Goal: Task Accomplishment & Management: Use online tool/utility

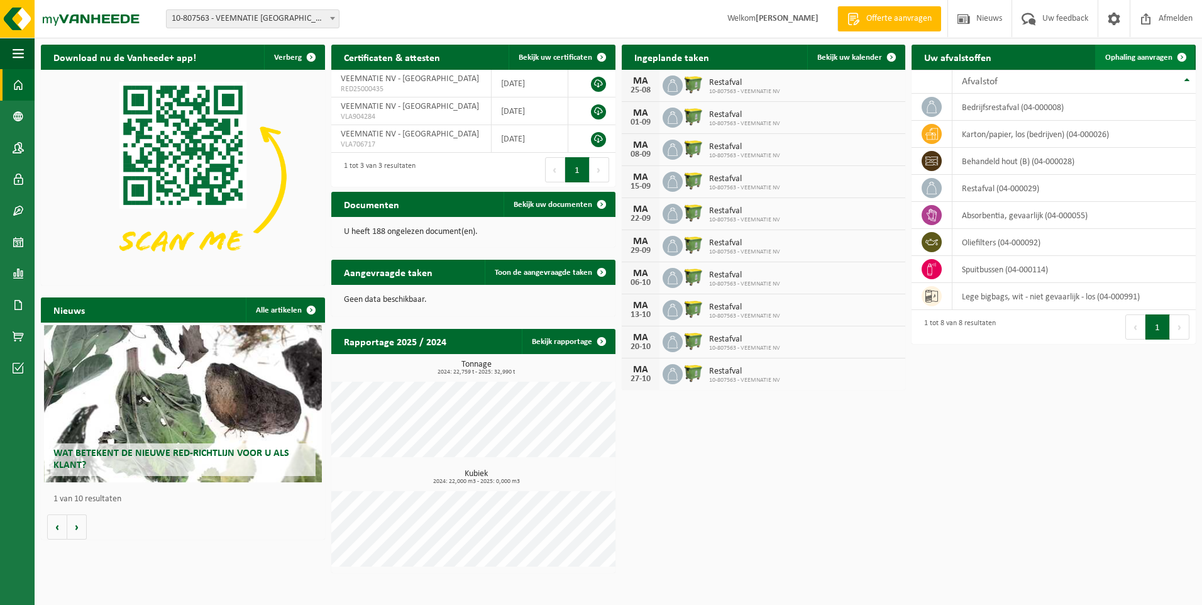
click at [1144, 56] on span "Ophaling aanvragen" at bounding box center [1138, 57] width 67 height 8
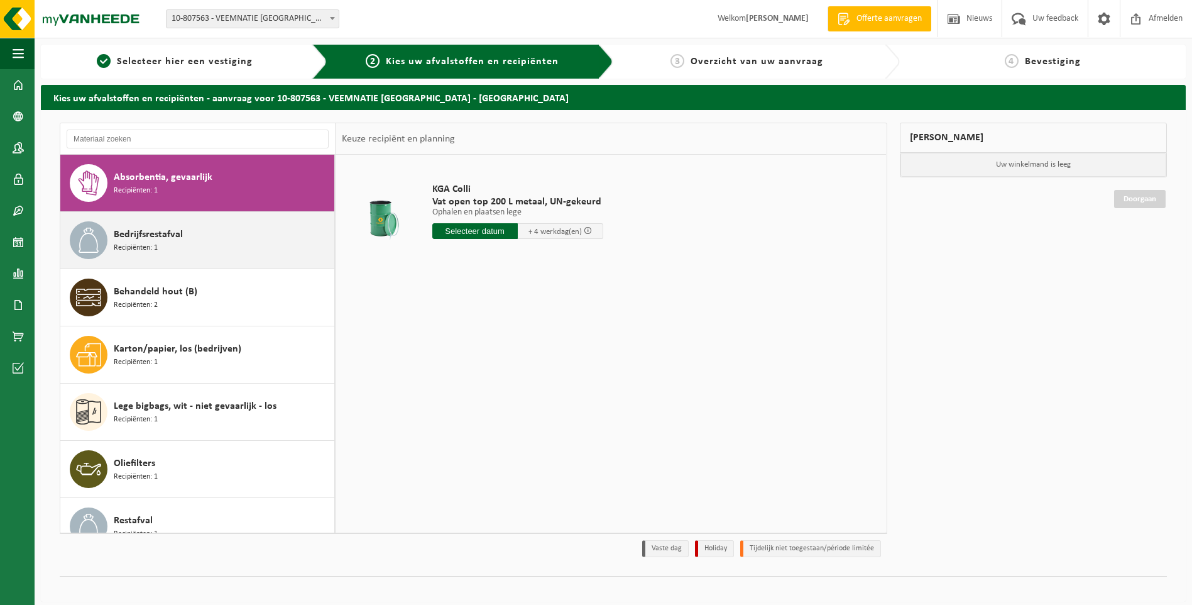
click at [149, 236] on span "Bedrijfsrestafval" at bounding box center [148, 234] width 69 height 15
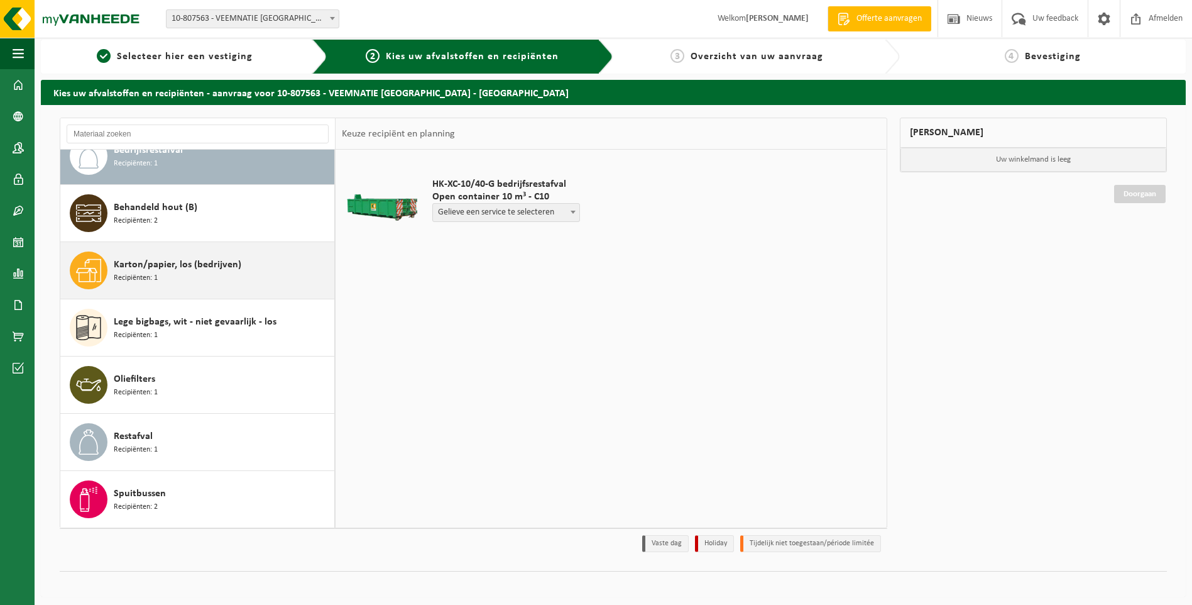
scroll to position [9, 0]
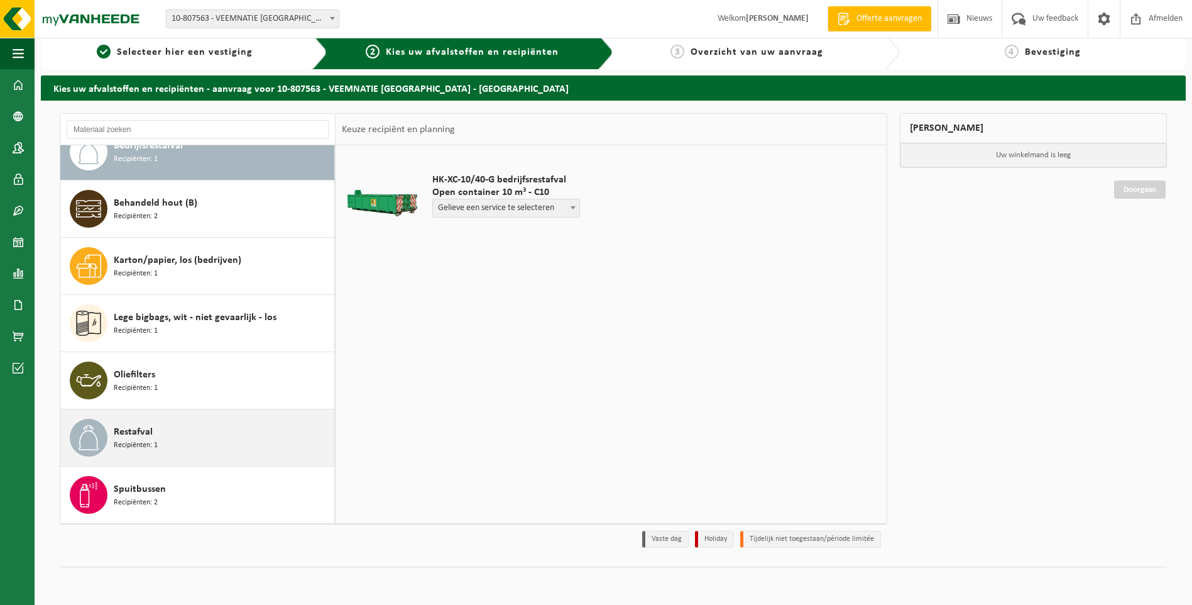
click at [134, 434] on span "Restafval" at bounding box center [133, 431] width 39 height 15
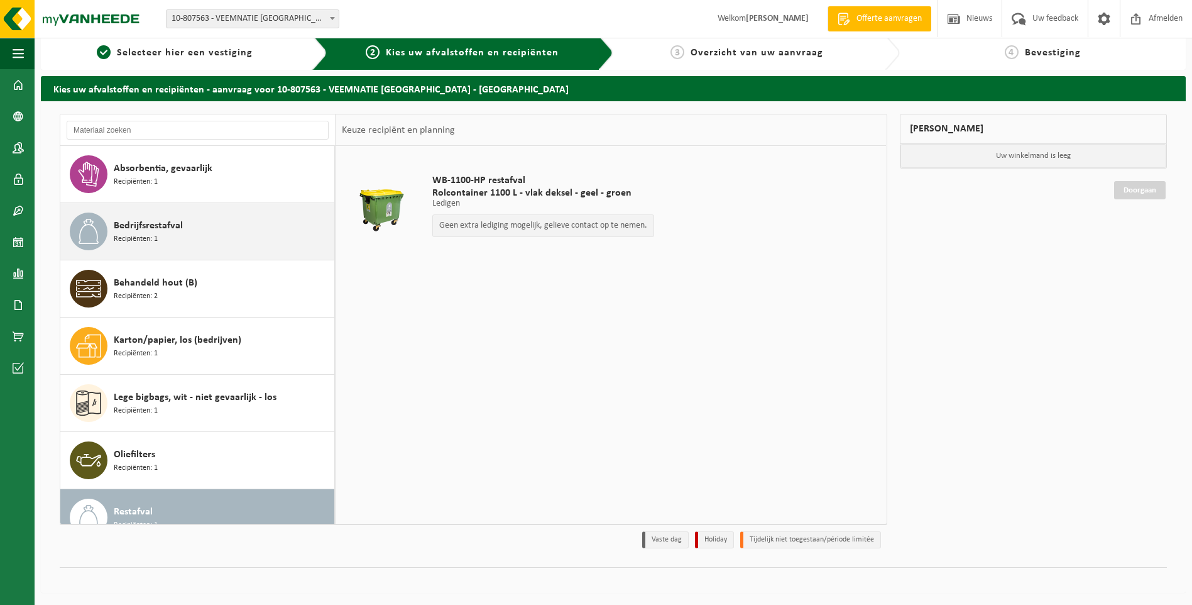
scroll to position [0, 0]
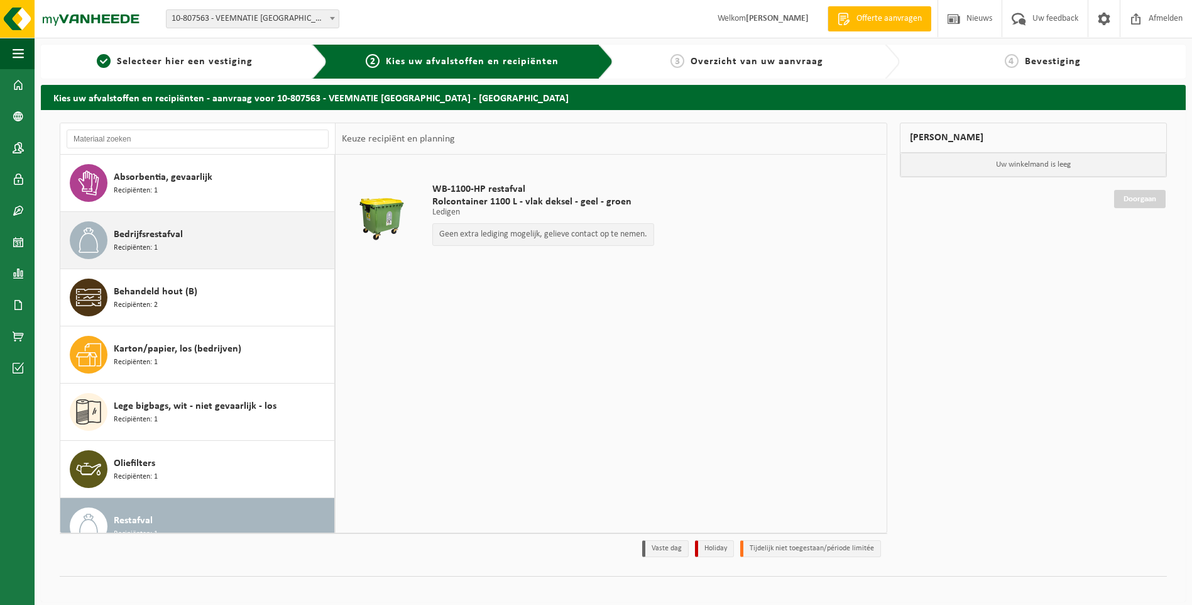
click at [143, 235] on span "Bedrijfsrestafval" at bounding box center [148, 234] width 69 height 15
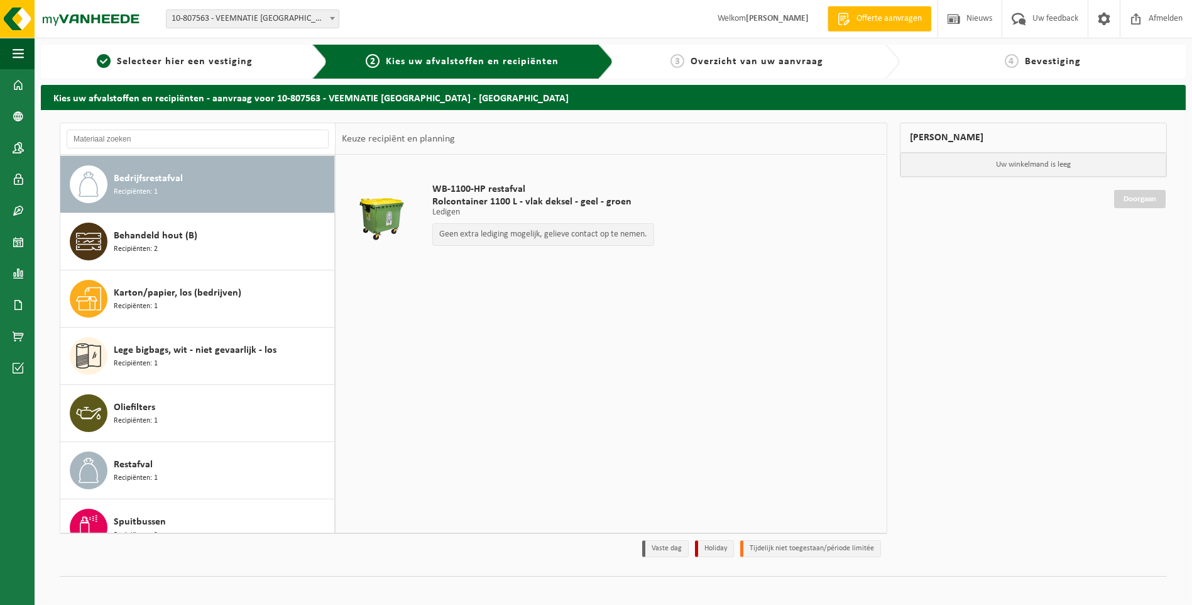
scroll to position [57, 0]
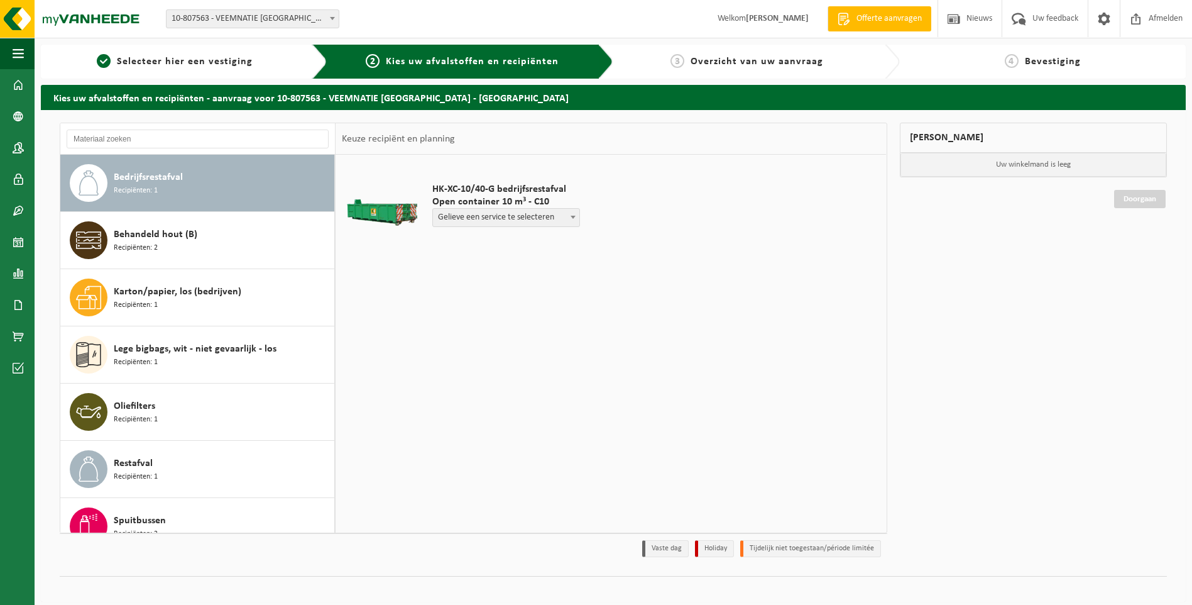
click at [570, 216] on span at bounding box center [573, 217] width 13 height 16
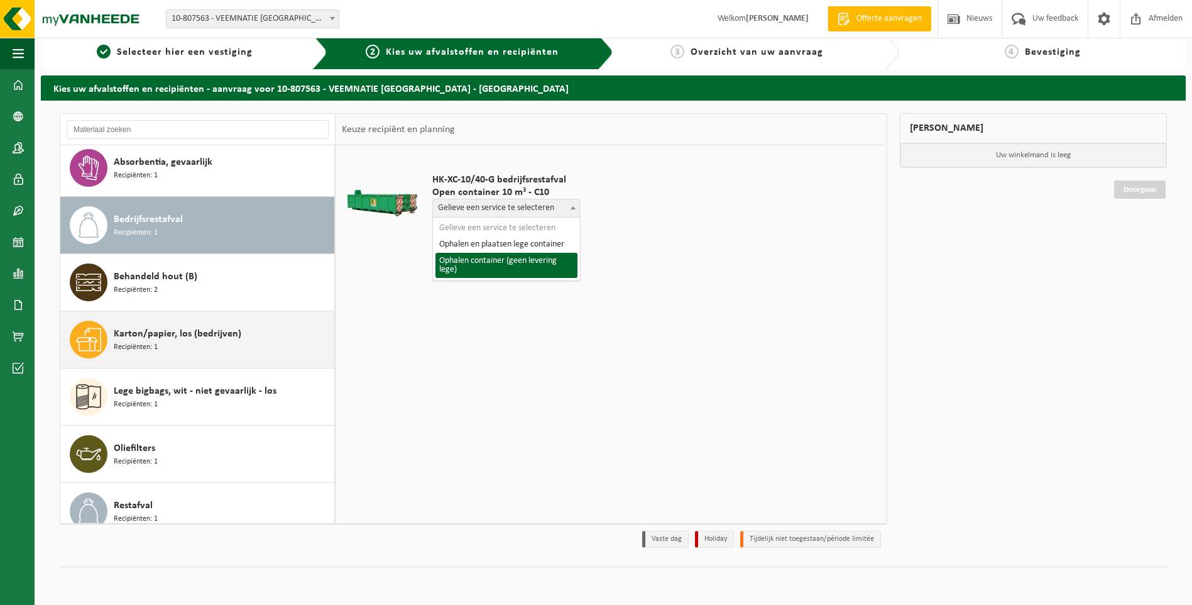
scroll to position [0, 0]
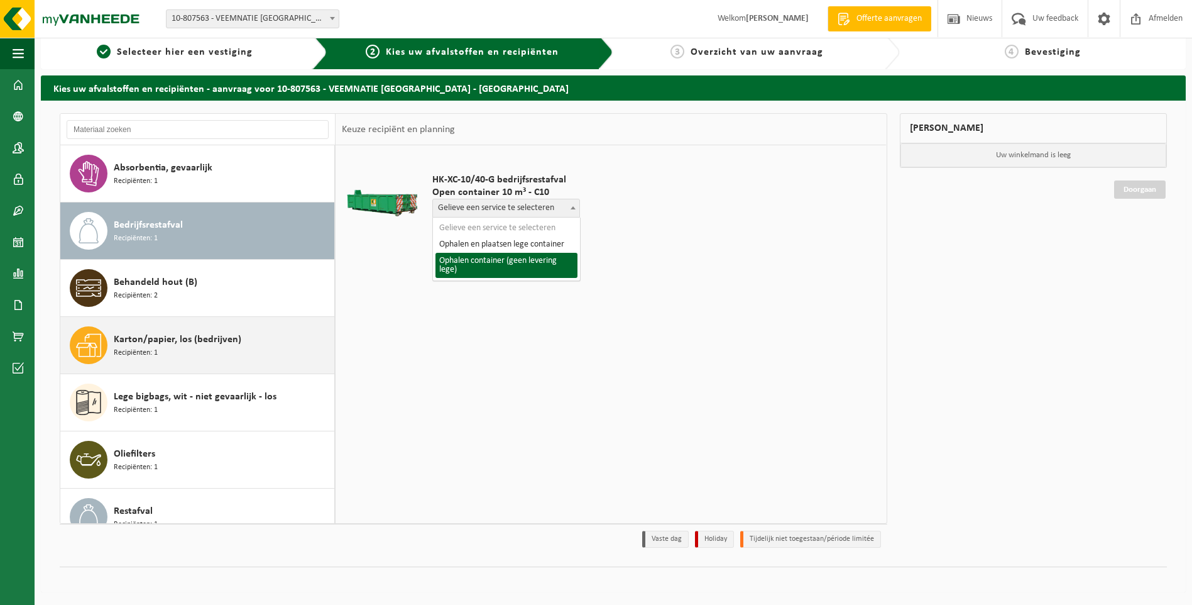
drag, startPoint x: 152, startPoint y: 292, endPoint x: 186, endPoint y: 288, distance: 34.2
click at [153, 292] on span "Recipiënten: 2" at bounding box center [136, 296] width 44 height 12
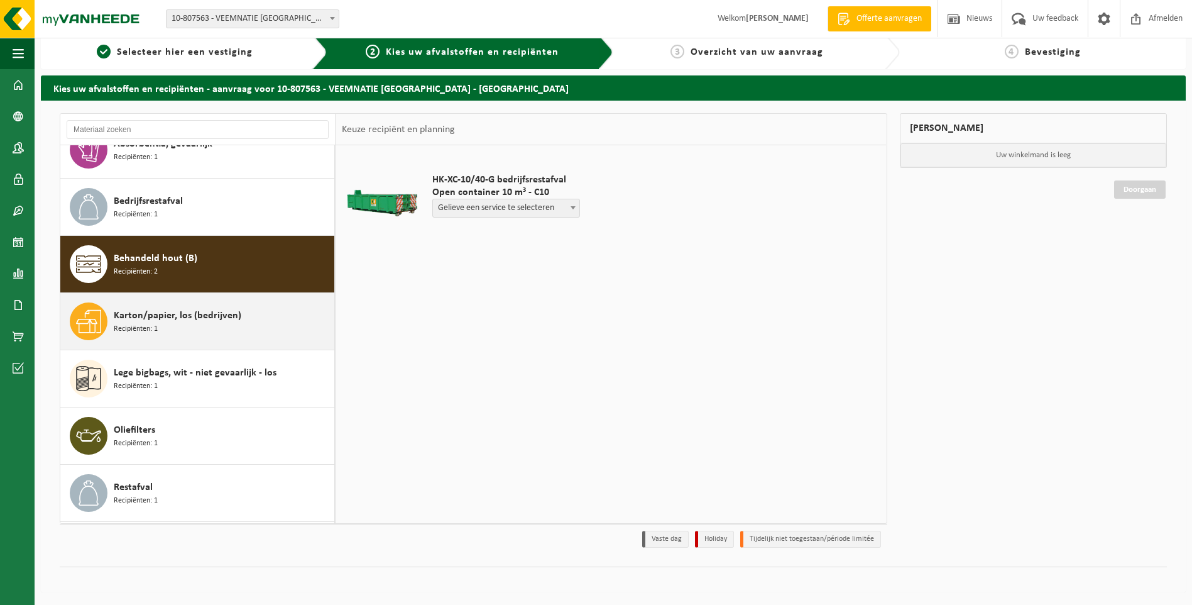
scroll to position [79, 0]
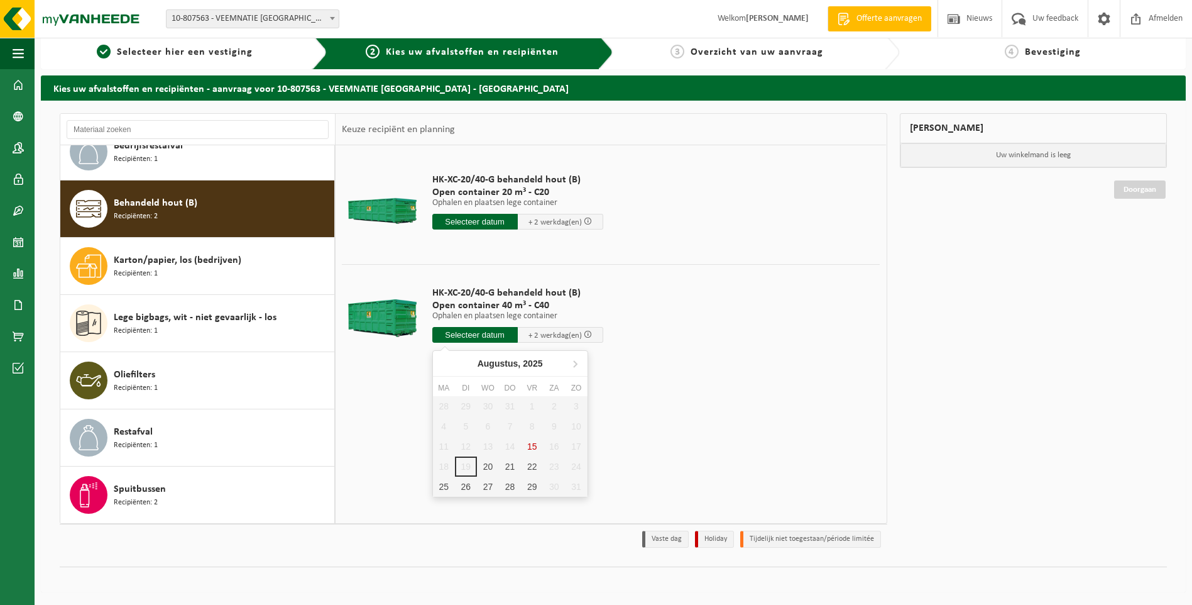
click at [487, 334] on input "text" at bounding box center [474, 335] width 85 height 16
click at [487, 465] on div "20" at bounding box center [488, 466] width 22 height 20
type input "Van 2025-08-20"
type input "2025-08-20"
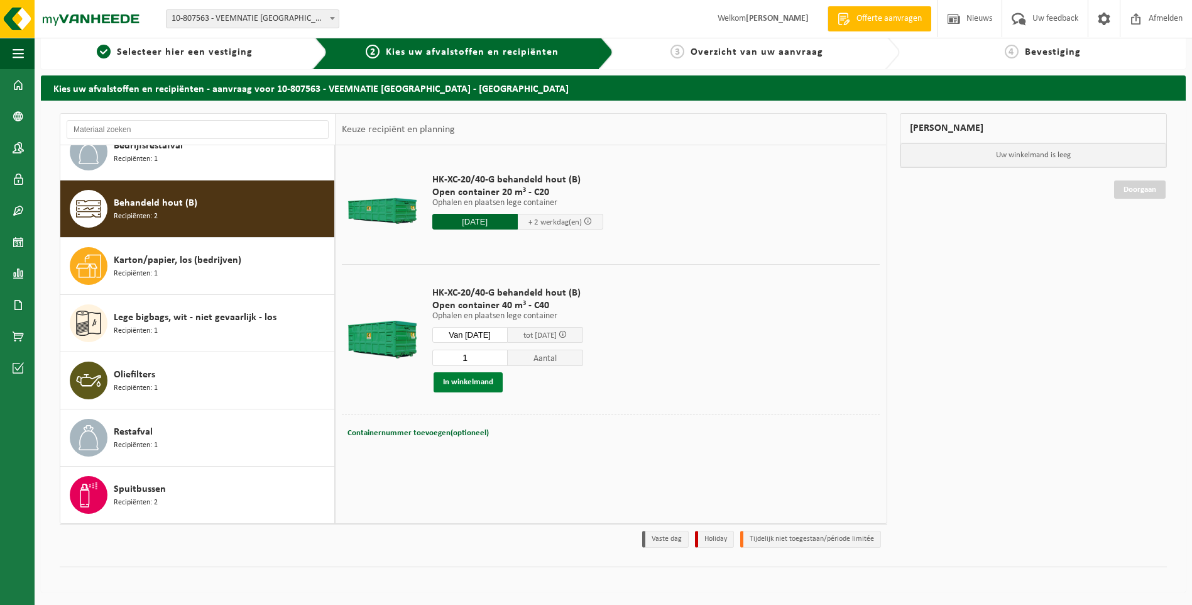
click at [482, 383] on button "In winkelmand" at bounding box center [468, 382] width 69 height 20
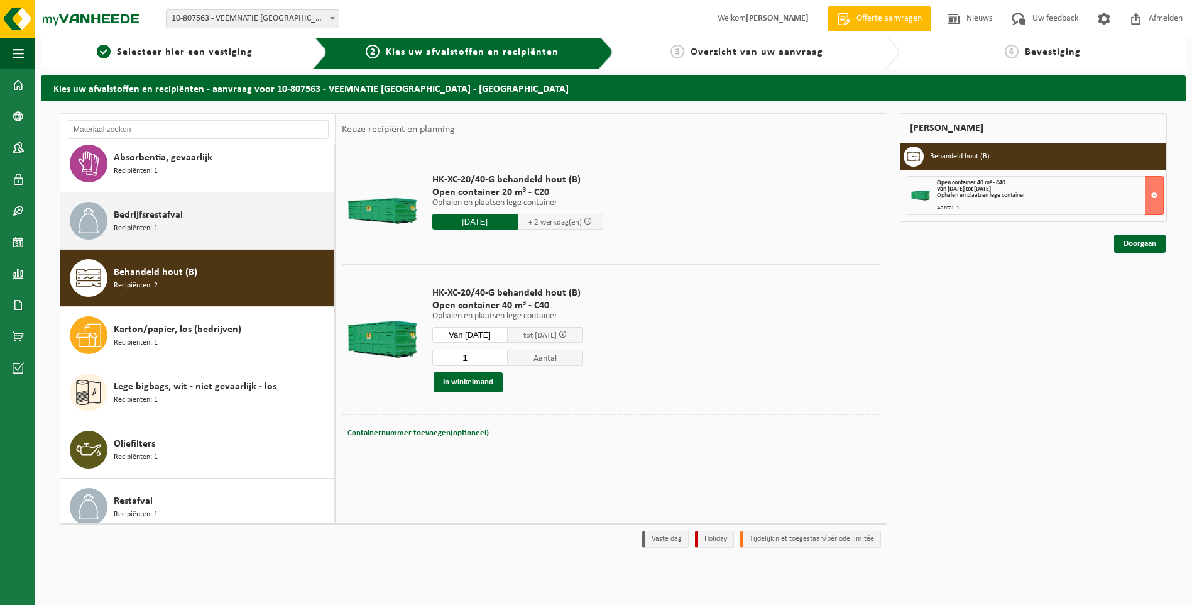
scroll to position [0, 0]
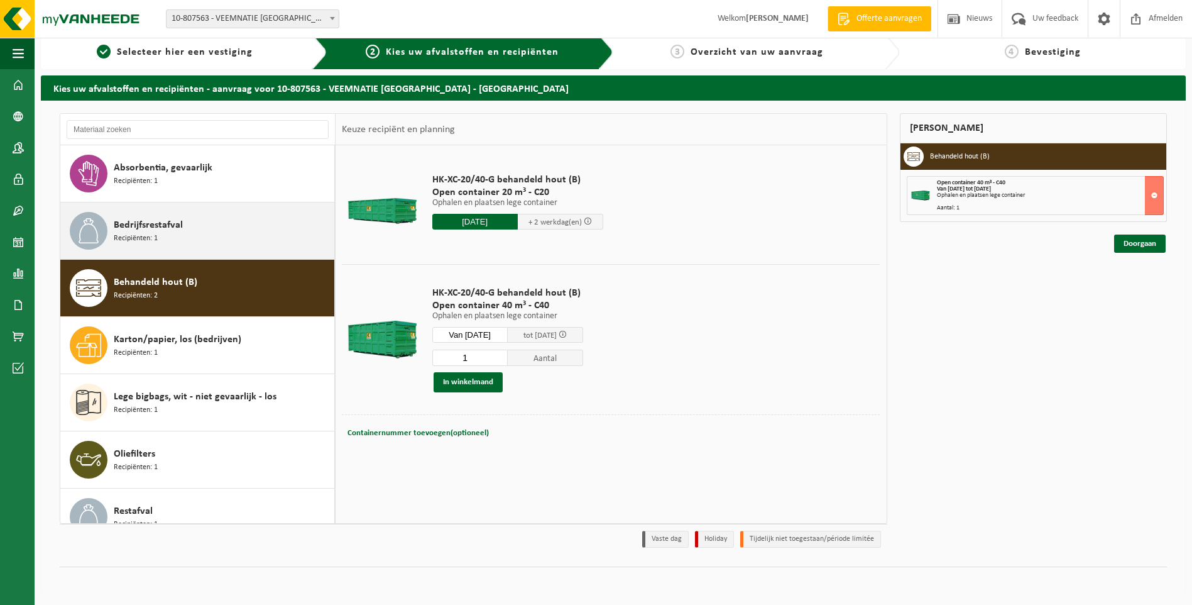
drag, startPoint x: 145, startPoint y: 229, endPoint x: 153, endPoint y: 232, distance: 8.2
click at [145, 230] on span "Bedrijfsrestafval" at bounding box center [148, 224] width 69 height 15
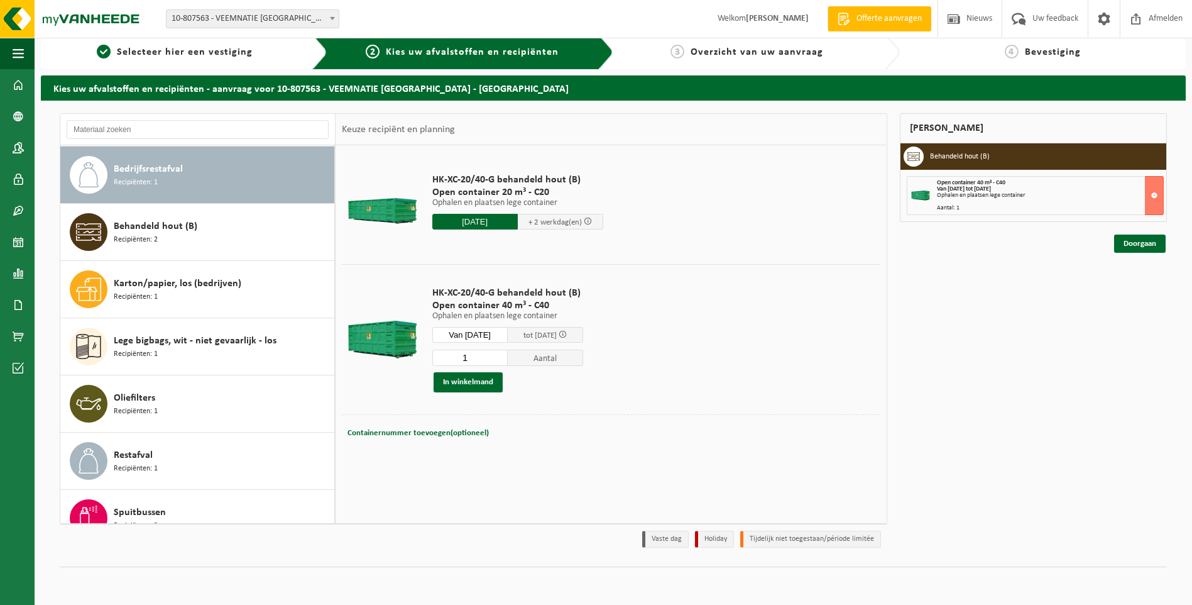
scroll to position [57, 0]
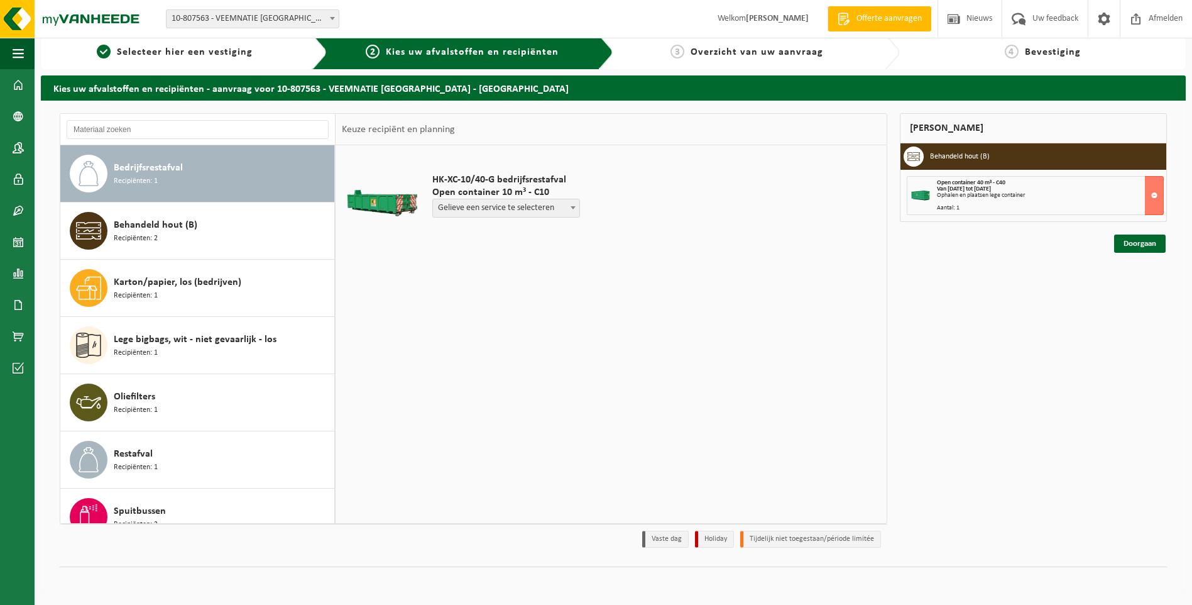
click at [573, 204] on span at bounding box center [573, 207] width 13 height 16
select select "P2PL-VEL-062633_HK-XC-10-GN-00_04-000008_46"
click at [500, 233] on input "text" at bounding box center [474, 232] width 85 height 16
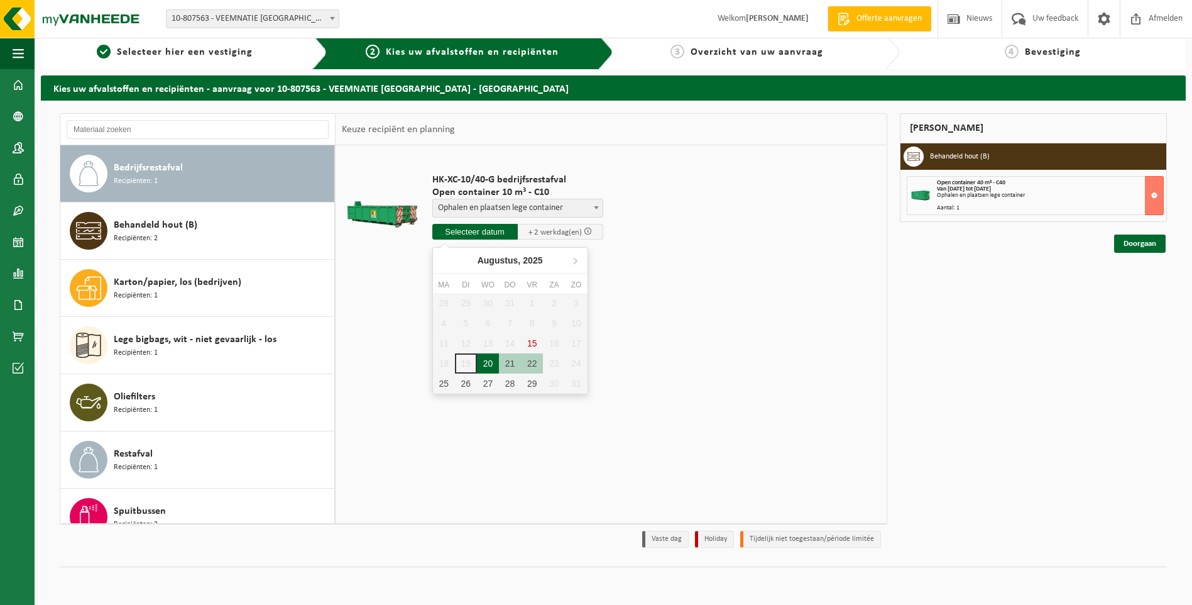
click at [489, 361] on div "20" at bounding box center [488, 363] width 22 height 20
type input "Van 2025-08-20"
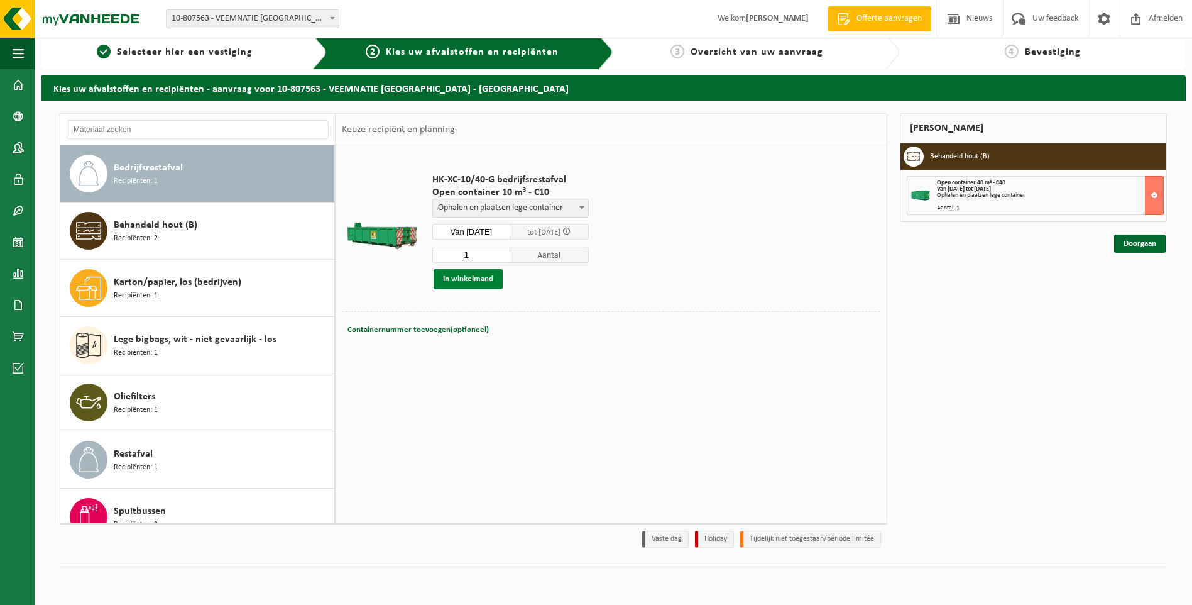
click at [485, 279] on button "In winkelmand" at bounding box center [468, 279] width 69 height 20
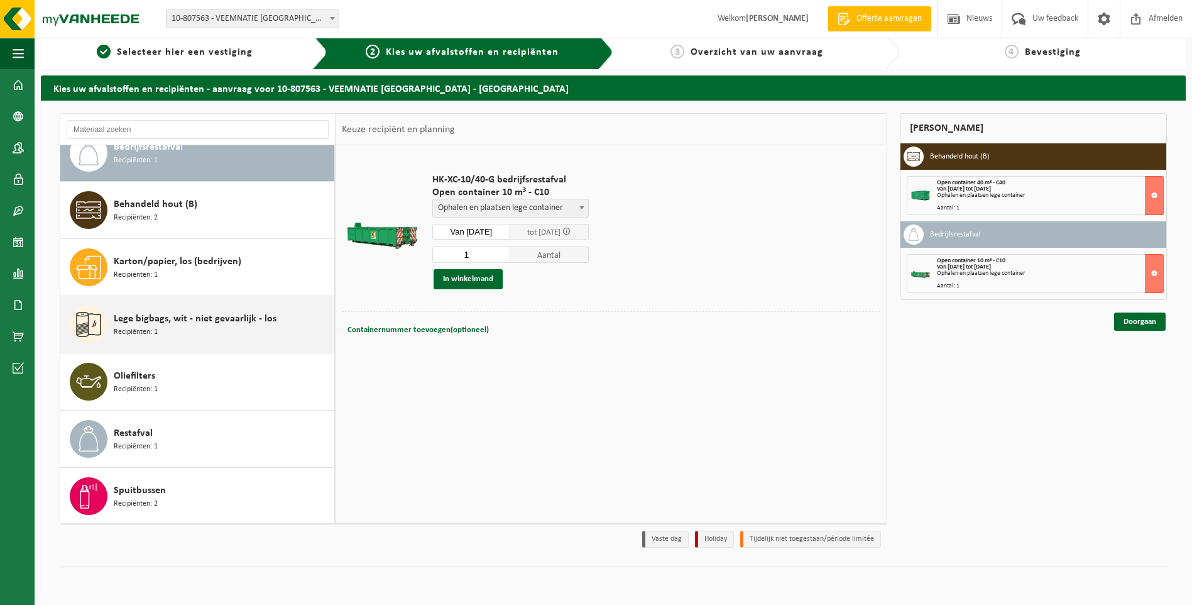
scroll to position [79, 0]
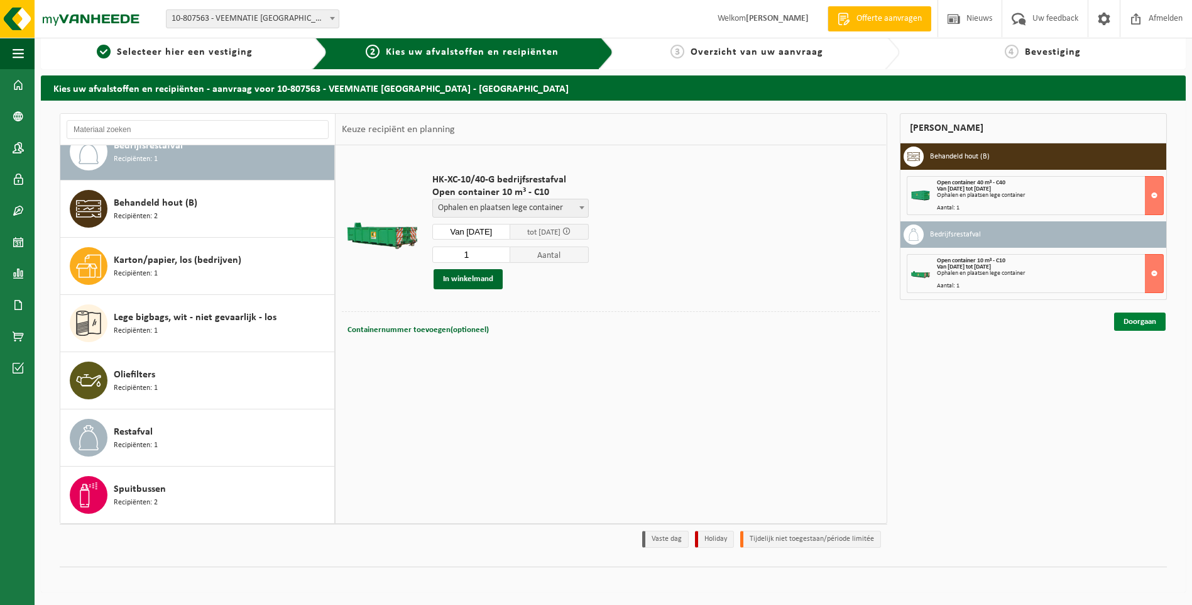
click at [1140, 321] on link "Doorgaan" at bounding box center [1140, 321] width 52 height 18
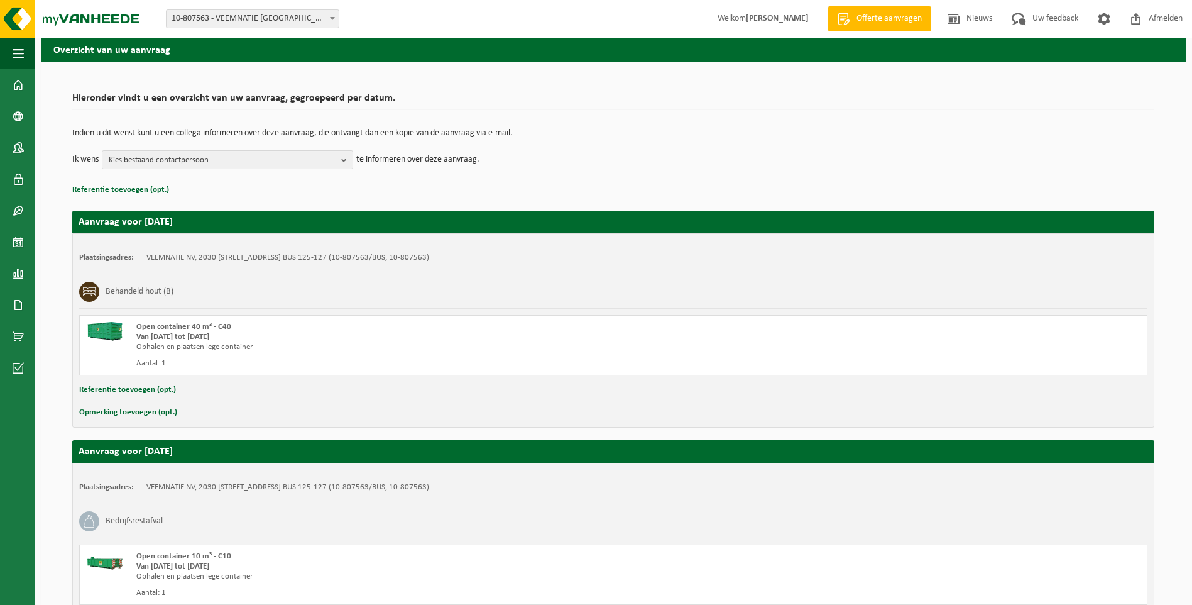
scroll to position [164, 0]
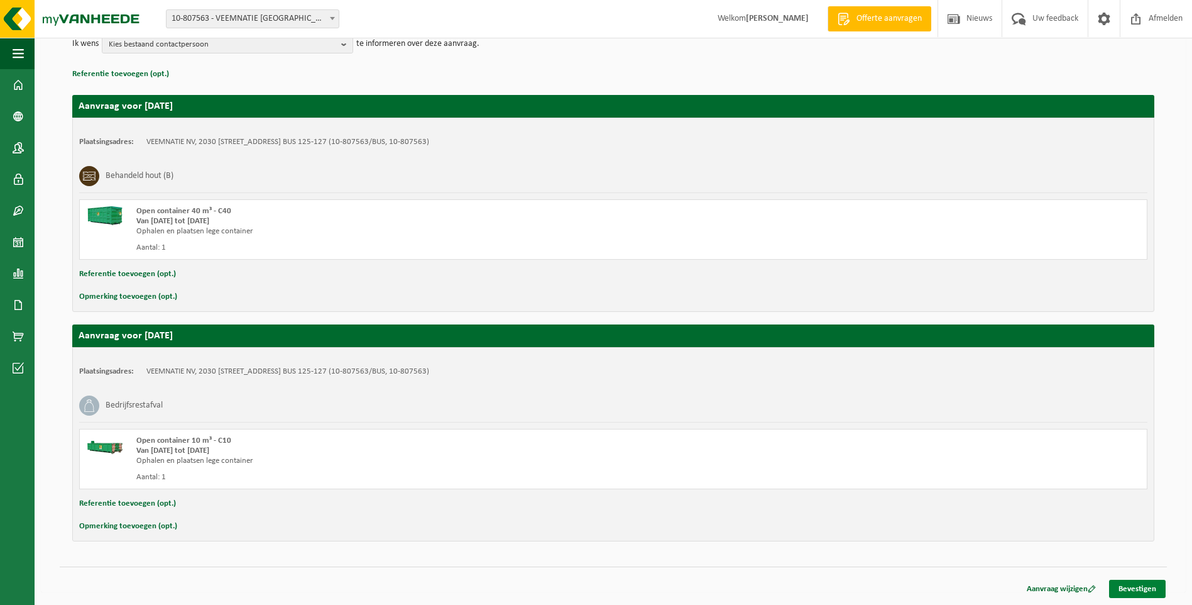
click at [1146, 586] on link "Bevestigen" at bounding box center [1137, 588] width 57 height 18
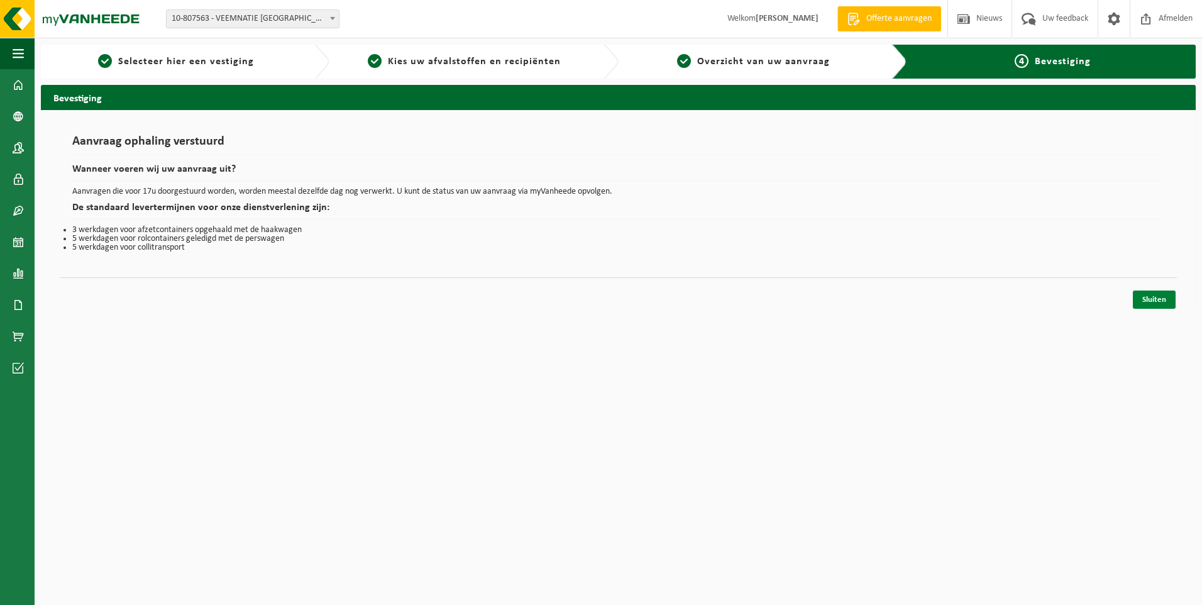
click at [1157, 296] on link "Sluiten" at bounding box center [1154, 299] width 43 height 18
